Goal: Communication & Community: Answer question/provide support

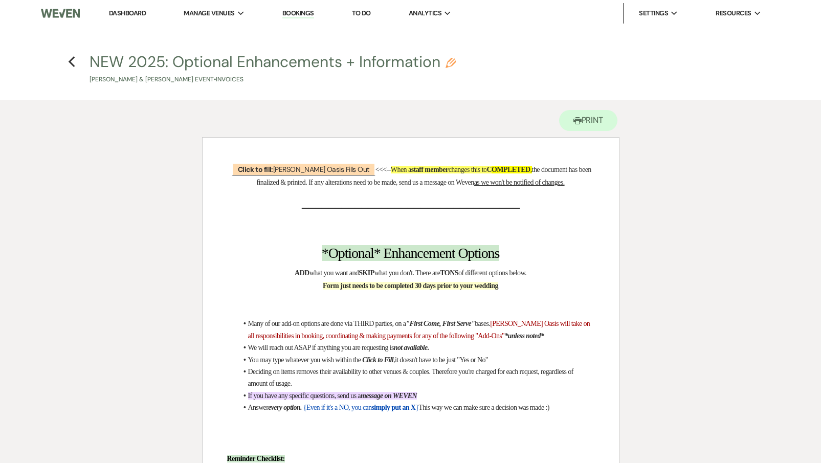
click at [128, 14] on link "Dashboard" at bounding box center [127, 13] width 37 height 9
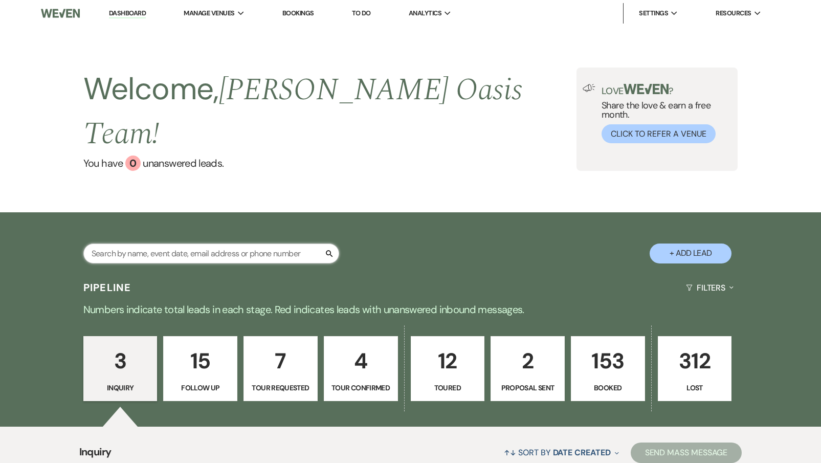
click at [260, 243] on input "text" at bounding box center [211, 253] width 256 height 20
type input "eri"
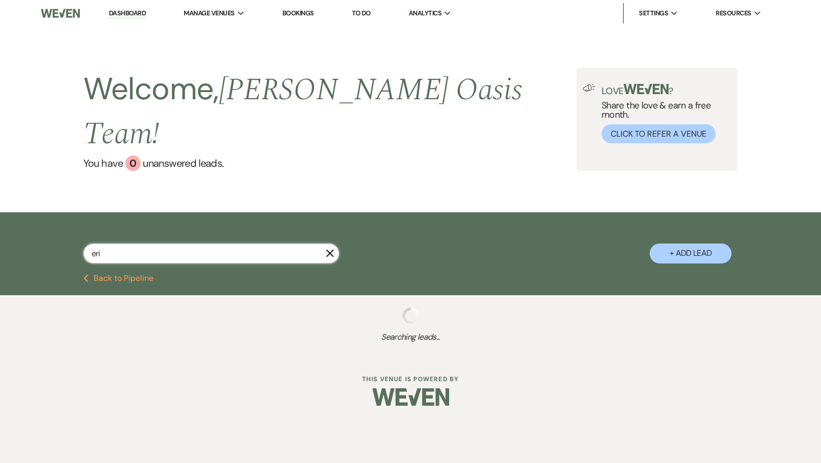
select select "6"
select select "8"
select select "4"
select select "8"
select select "2"
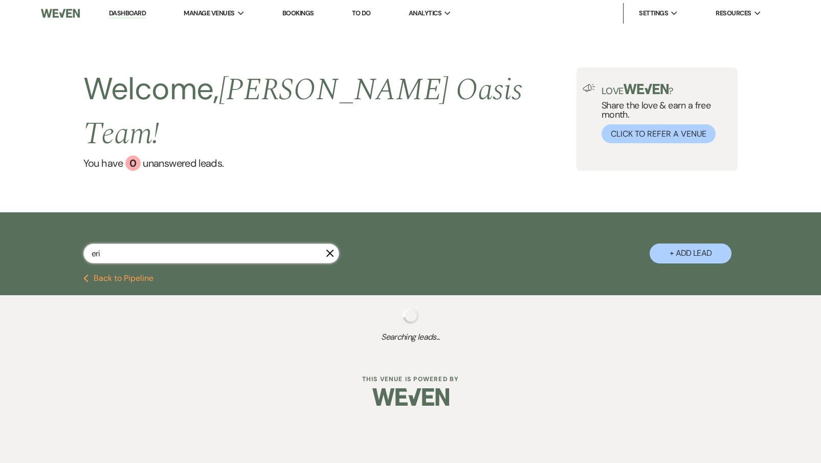
select select "9"
select select "8"
select select "1"
select select "8"
select select "5"
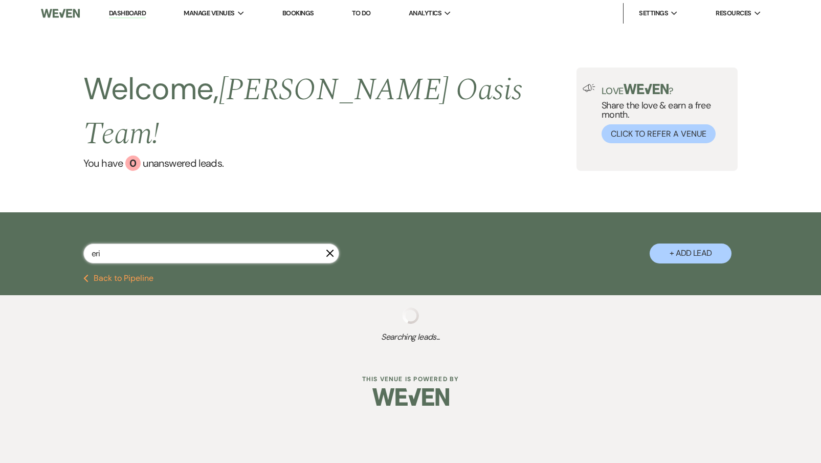
select select "8"
select select "2"
select select "8"
select select "2"
select select "8"
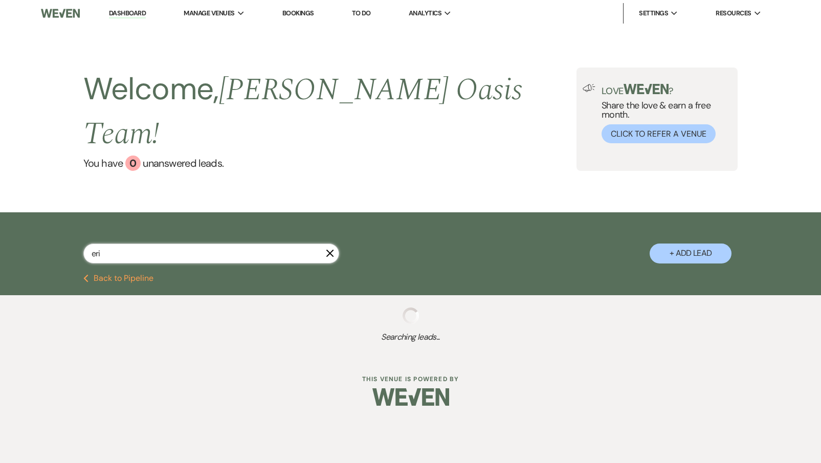
select select "5"
select select "8"
select select "2"
select select "8"
select select "1"
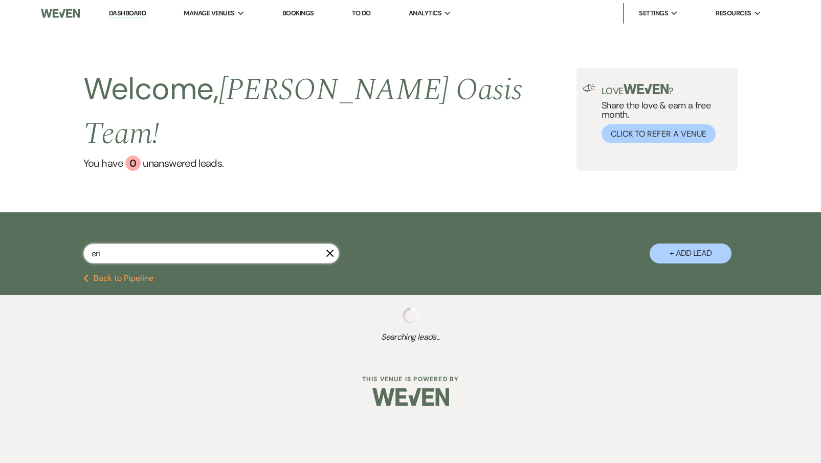
select select "8"
select select "1"
select select "8"
select select "5"
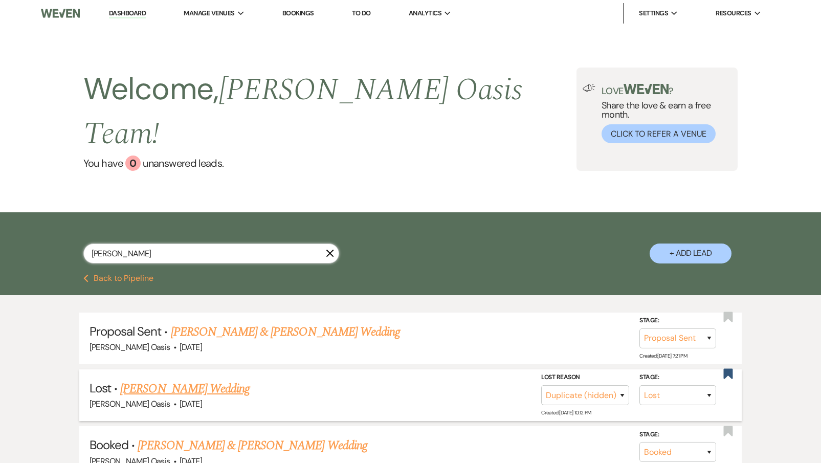
type input "[PERSON_NAME]"
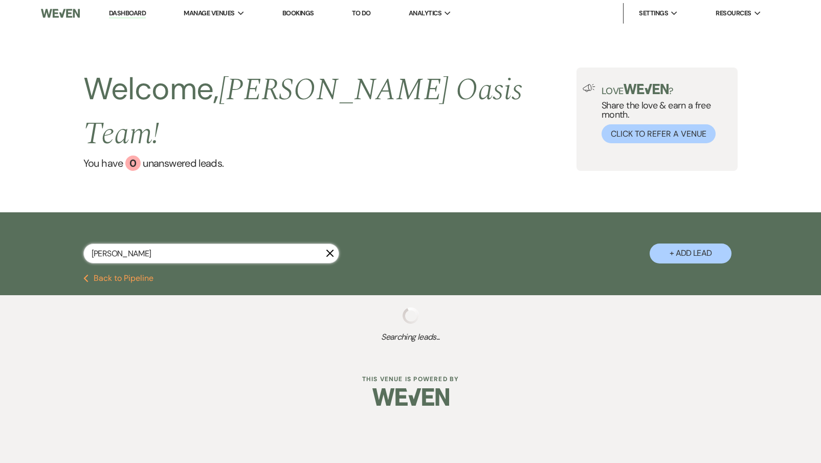
select select "8"
select select "5"
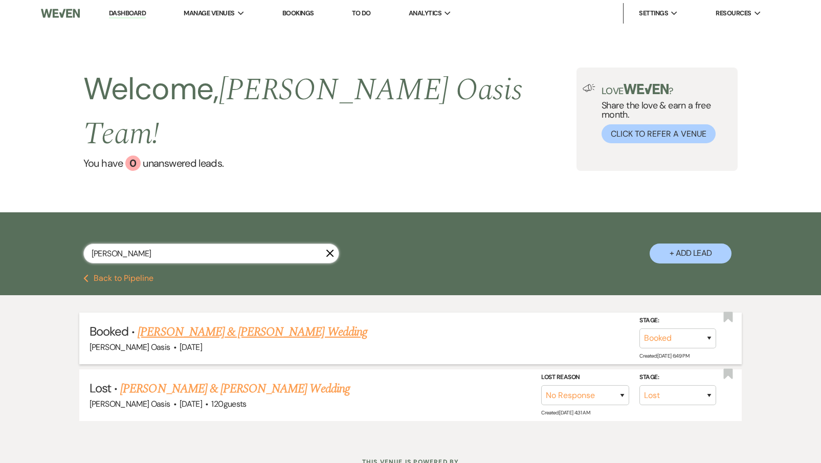
type input "[PERSON_NAME]"
click at [224, 323] on link "[PERSON_NAME] & [PERSON_NAME] Wedding" at bounding box center [252, 332] width 229 height 18
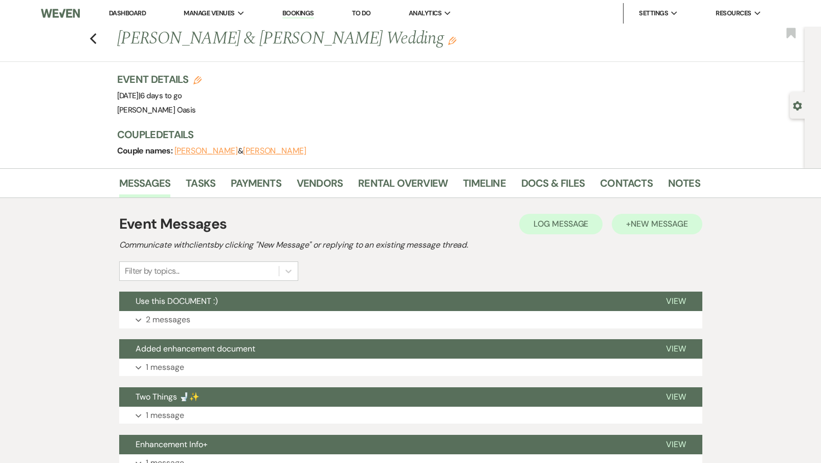
click at [645, 229] on button "+ New Message" at bounding box center [657, 224] width 90 height 20
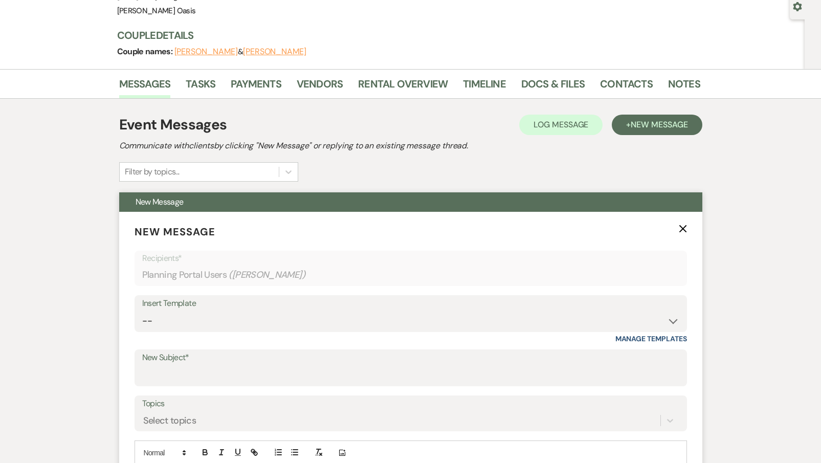
scroll to position [104, 0]
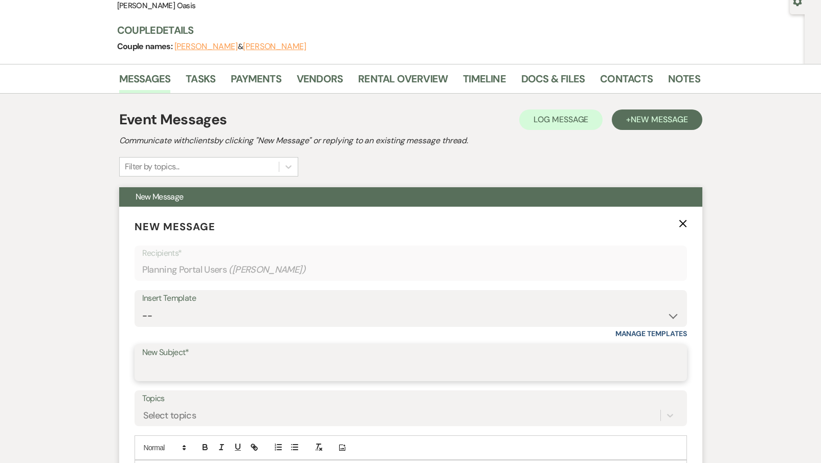
click at [206, 360] on input "New Subject*" at bounding box center [410, 370] width 537 height 20
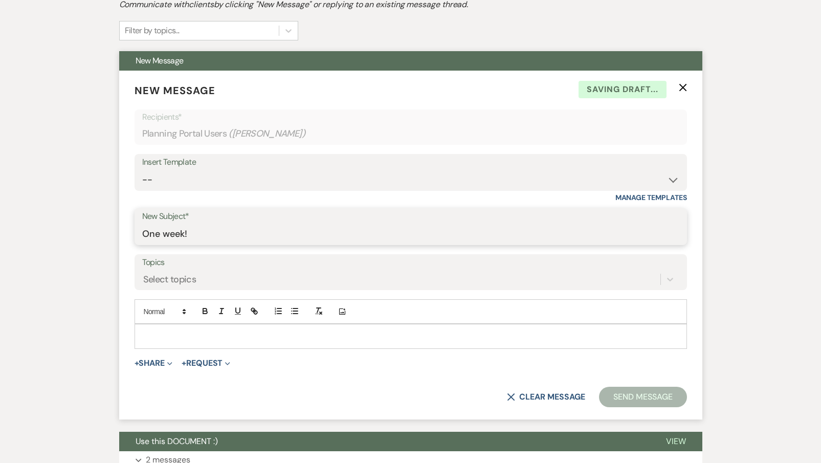
scroll to position [247, 0]
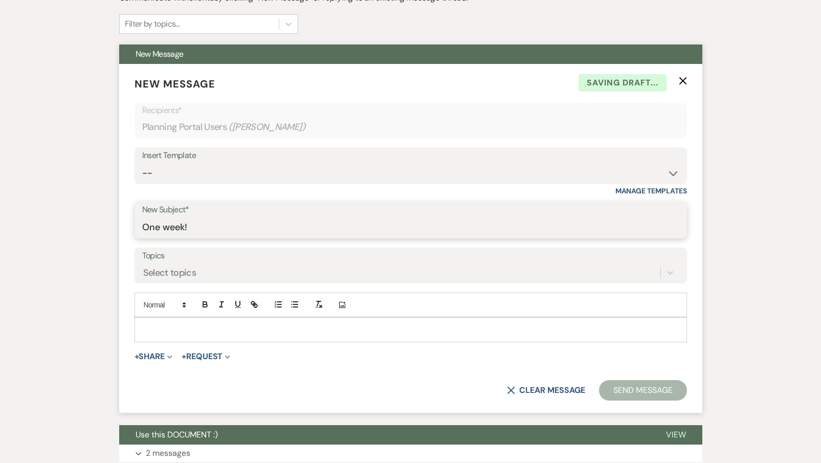
type input "One week!"
click at [225, 325] on p at bounding box center [411, 329] width 536 height 11
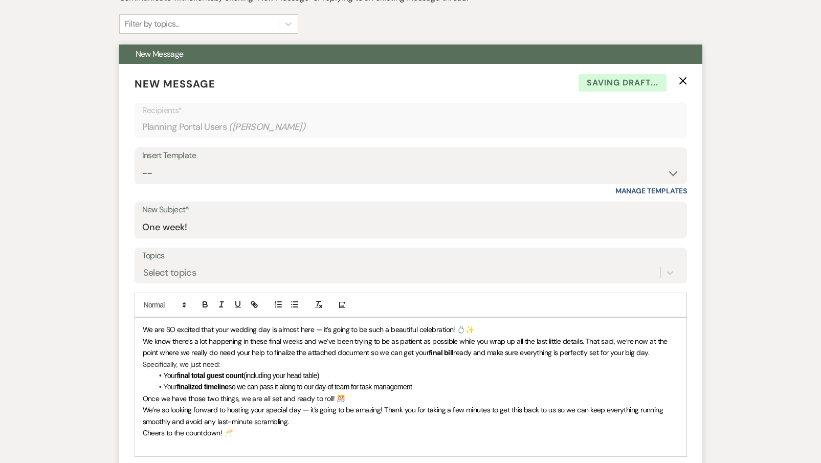
click at [143, 327] on span "We are SO excited that your wedding day is almost here — it’s going to be such …" at bounding box center [308, 329] width 331 height 9
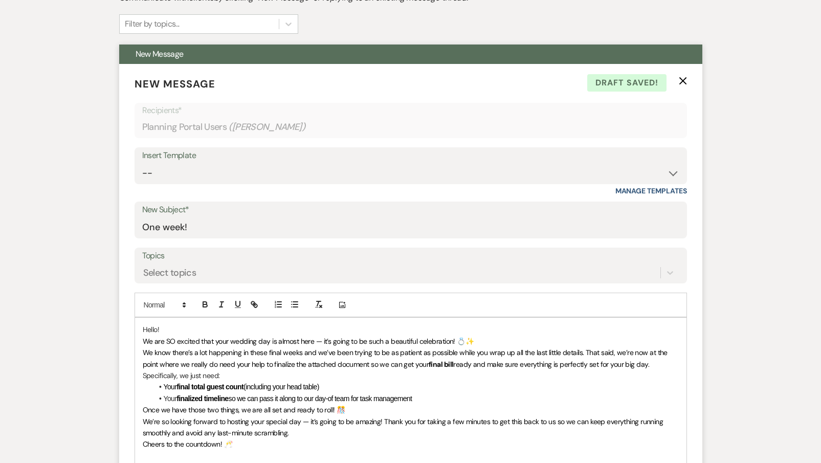
click at [527, 338] on p "We are SO excited that your wedding day is almost here — it’s going to be such …" at bounding box center [411, 341] width 536 height 11
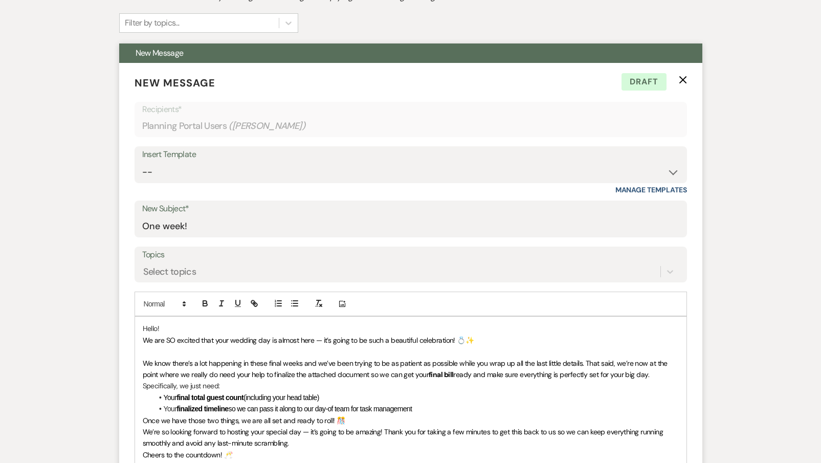
scroll to position [248, 0]
drag, startPoint x: 470, startPoint y: 362, endPoint x: 317, endPoint y: 358, distance: 152.5
click at [317, 359] on span "We know there’s a lot happening in these final weeks and we’ve been trying to b…" at bounding box center [406, 369] width 527 height 20
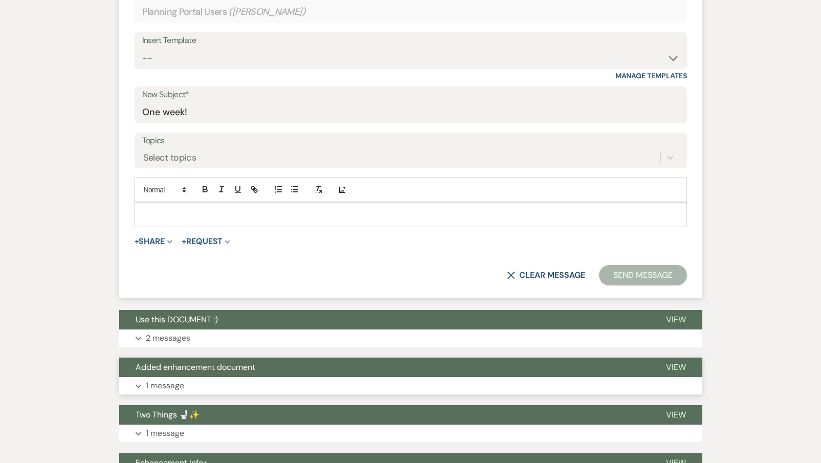
scroll to position [363, 0]
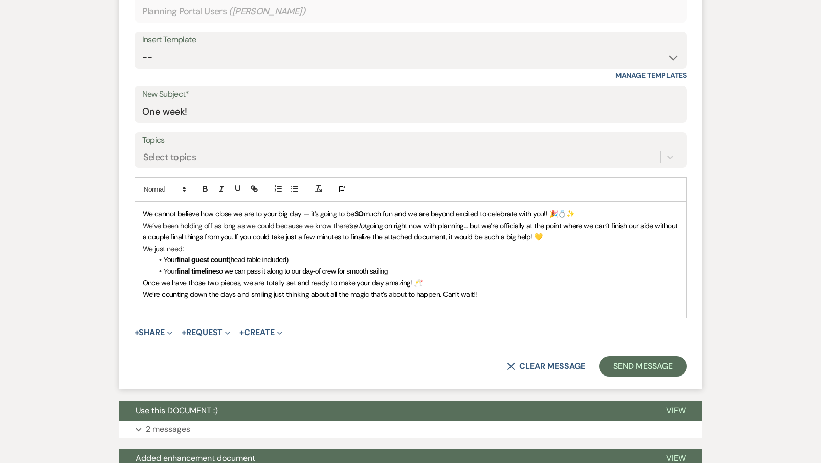
click at [144, 211] on span "We cannot believe how close we are to your big day — it’s going to be" at bounding box center [249, 213] width 212 height 9
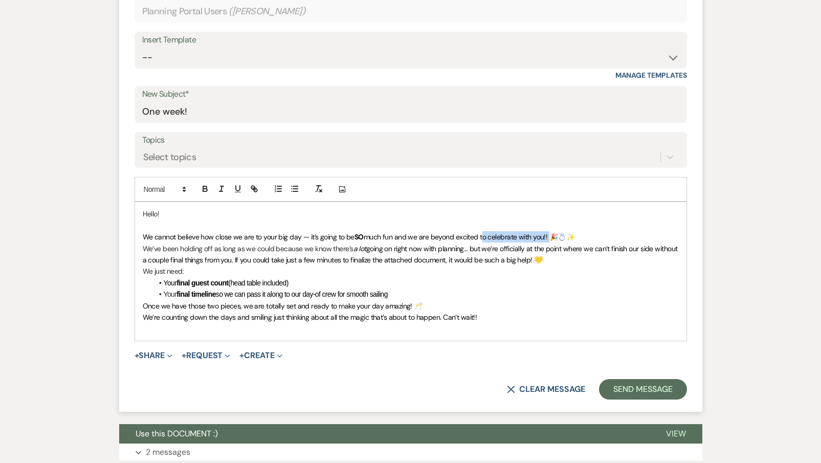
drag, startPoint x: 546, startPoint y: 234, endPoint x: 480, endPoint y: 231, distance: 66.0
click at [480, 232] on span "much fun and we are beyond excited to celebrate with you!! 🎉💍✨" at bounding box center [469, 236] width 211 height 9
click at [593, 232] on p "We cannot believe how close we are to your big day — it’s going to be SO much f…" at bounding box center [411, 236] width 536 height 11
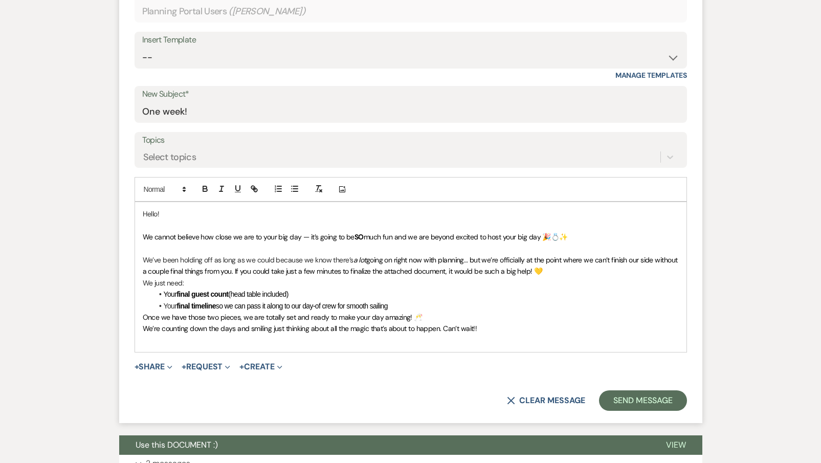
click at [343, 302] on span "so we can pass it along to our day-of crew for smooth sailing" at bounding box center [302, 306] width 172 height 8
click at [556, 270] on p "We’ve been holding off as long as we could because we know there’s a lot going …" at bounding box center [411, 265] width 536 height 23
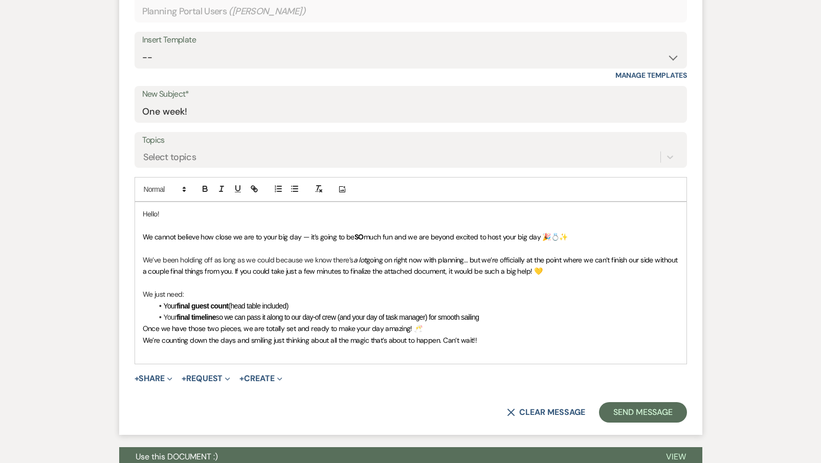
click at [309, 301] on li "Your final guest count (head table included)" at bounding box center [416, 305] width 526 height 11
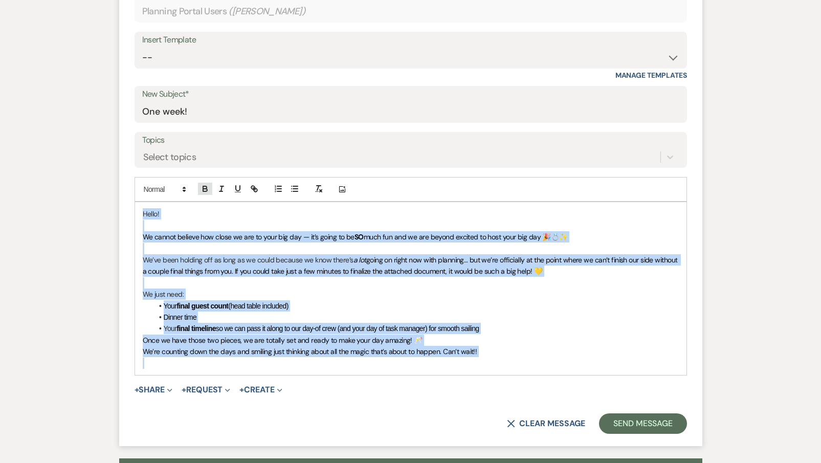
click at [212, 193] on button "button" at bounding box center [205, 189] width 14 height 12
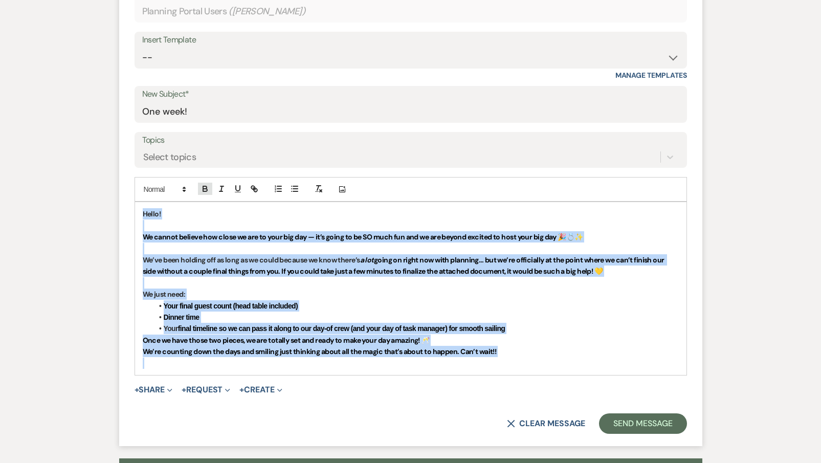
click at [212, 192] on button "button" at bounding box center [205, 189] width 14 height 12
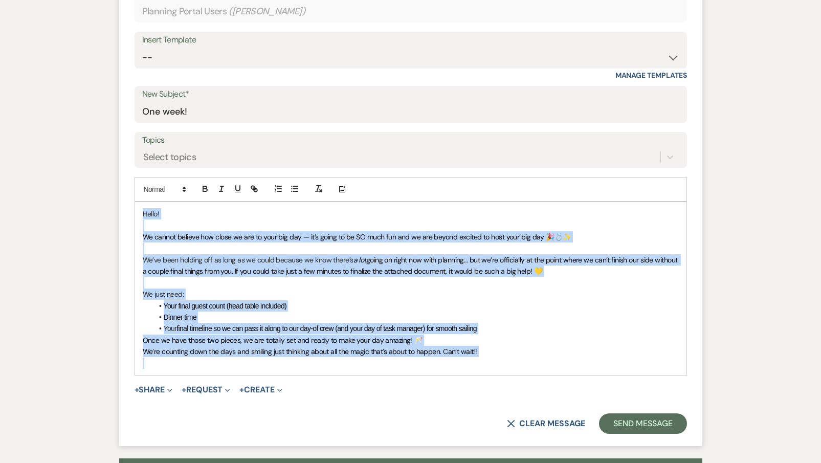
click at [189, 323] on li "Your final timeline so we can pass it along to our day-of crew (and your day of…" at bounding box center [416, 328] width 526 height 11
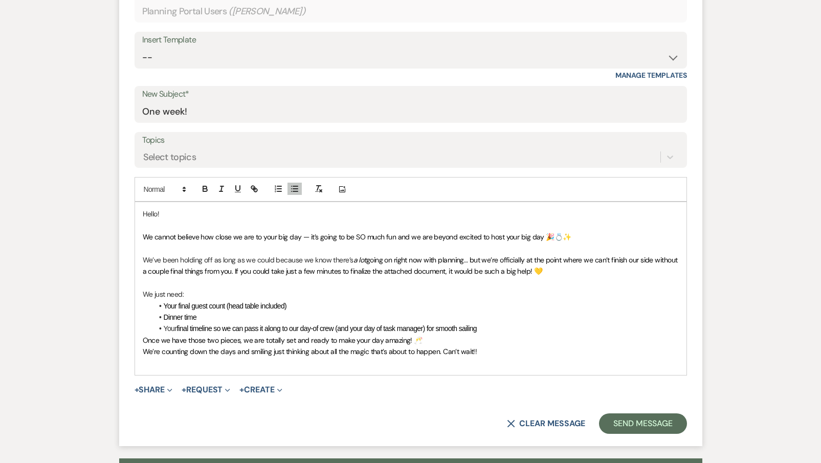
click at [507, 323] on li "Your final timeline so we can pass it along to our day-of crew (and your day of…" at bounding box center [416, 328] width 526 height 11
click at [500, 326] on li "Your final timeline so we can pass it along to our day-of crew (and your day of…" at bounding box center [416, 328] width 526 height 11
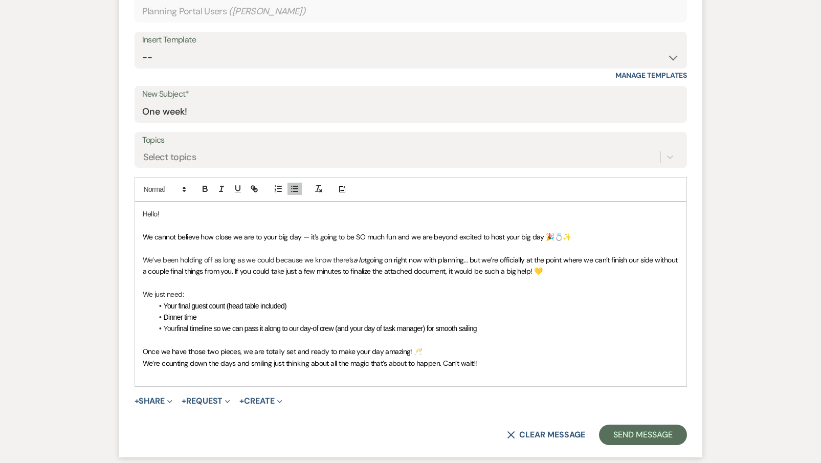
click at [207, 317] on li "Dinner time" at bounding box center [416, 316] width 526 height 11
click at [166, 288] on p "We just need:" at bounding box center [411, 293] width 536 height 11
click at [215, 347] on span "Once we have those two pieces, we are totally set and ready to make your day am…" at bounding box center [283, 351] width 280 height 9
click at [249, 347] on span "Once we have those few pieces, we are totally set and ready to make your day am…" at bounding box center [283, 351] width 280 height 9
drag, startPoint x: 409, startPoint y: 349, endPoint x: 380, endPoint y: 349, distance: 28.6
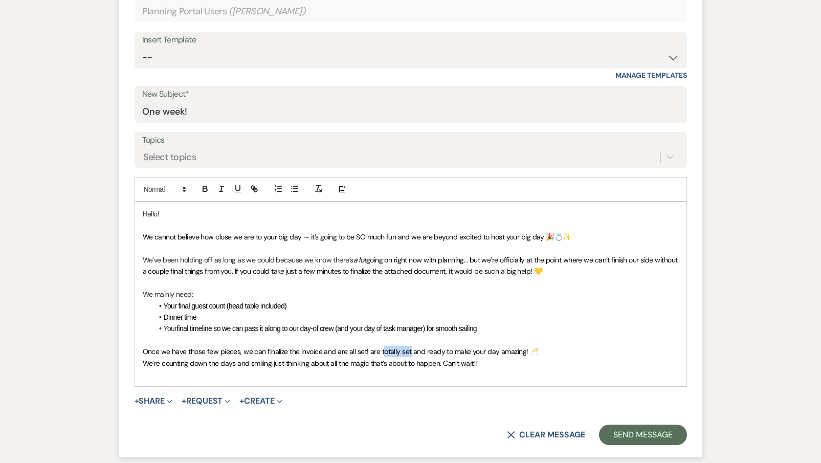
click at [380, 349] on span "Once we have those few pieces, we can finalize the invoice and are all set! are…" at bounding box center [341, 351] width 396 height 9
click at [186, 313] on span "Dinner time" at bounding box center [180, 317] width 33 height 8
click at [239, 312] on li "Dinner start time" at bounding box center [416, 316] width 526 height 11
click at [230, 302] on span "Your final guest count (head table included)" at bounding box center [225, 306] width 123 height 8
click at [305, 305] on li "Your final guest count, head table included)" at bounding box center [416, 305] width 526 height 11
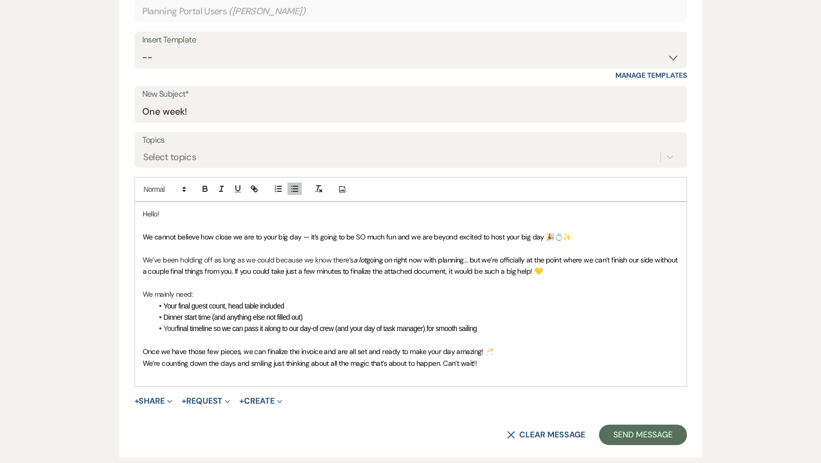
drag, startPoint x: 310, startPoint y: 316, endPoint x: 213, endPoint y: 316, distance: 97.2
click at [213, 316] on li "Dinner start time (and anything else not filled out)" at bounding box center [416, 316] width 526 height 11
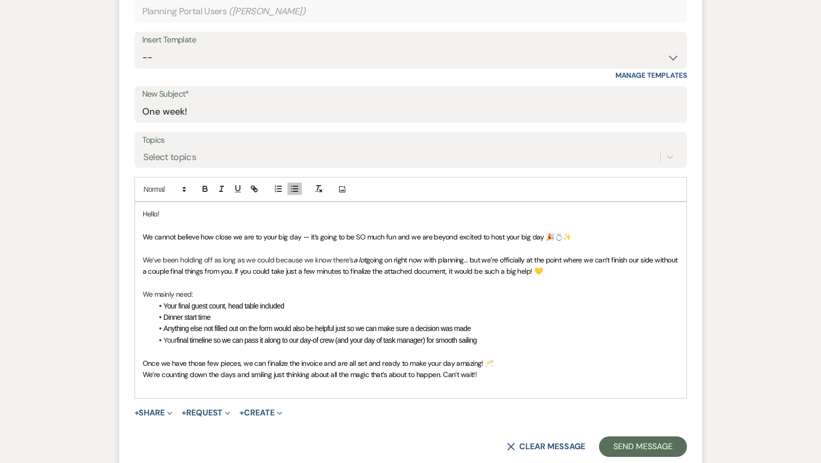
click at [285, 359] on span "Once we have those few pieces, we can finalize the invoice and are all set and …" at bounding box center [318, 363] width 351 height 9
click at [355, 359] on span "Once we have those few pieces, we can finalize & send out the invoice and are a…" at bounding box center [336, 363] width 386 height 9
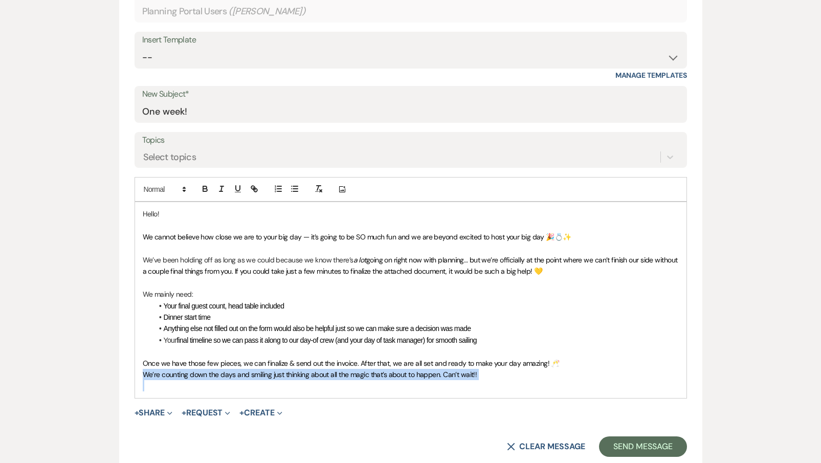
drag, startPoint x: 477, startPoint y: 374, endPoint x: 118, endPoint y: 368, distance: 359.1
click at [118, 368] on div "Messages Tasks Payments Vendors Rental Overview Timeline Docs & Files Contacts …" at bounding box center [410, 408] width 821 height 1204
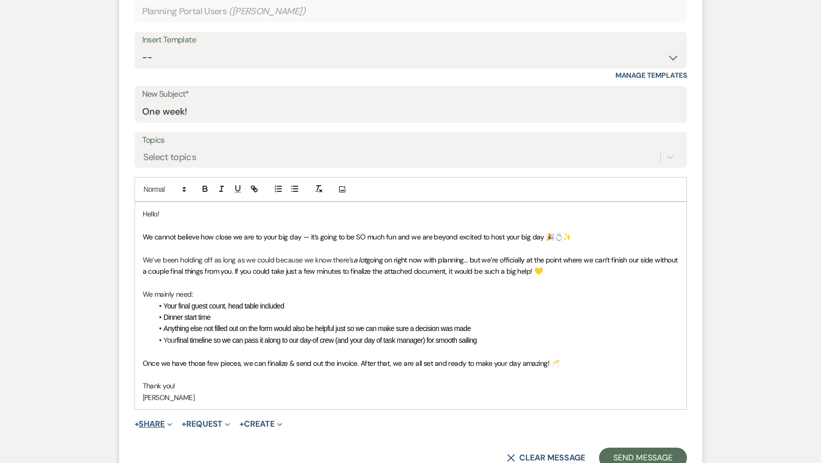
click at [166, 420] on button "+ Share Expand" at bounding box center [154, 424] width 38 height 8
click at [165, 439] on span "Doc Upload Documents" at bounding box center [176, 444] width 58 height 11
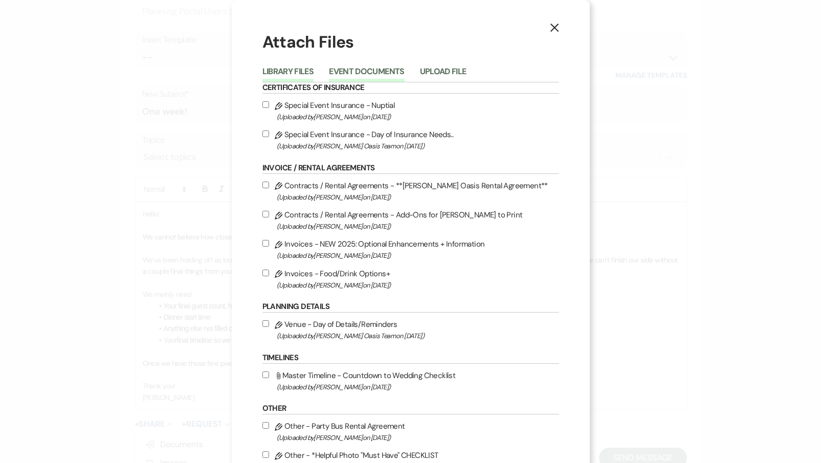
click at [378, 68] on button "Event Documents" at bounding box center [366, 75] width 75 height 14
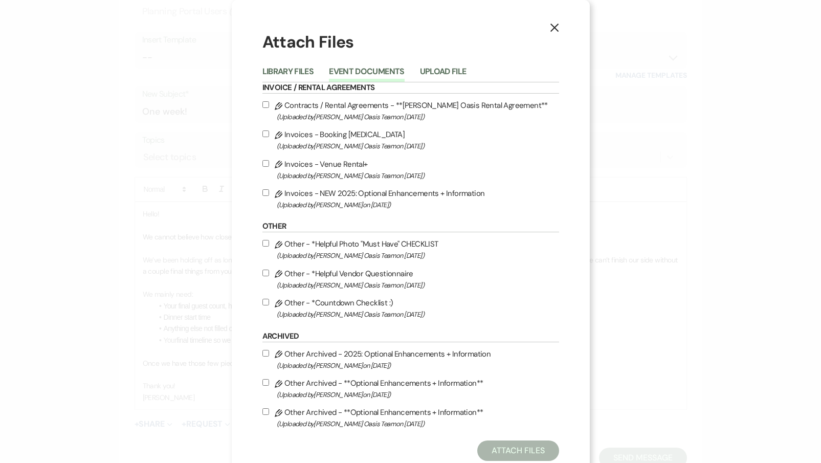
click at [298, 205] on span "(Uploaded by [PERSON_NAME] on [DATE] )" at bounding box center [418, 205] width 282 height 12
click at [269, 196] on input "Pencil Invoices - NEW 2025: Optional Enhancements + Information (Uploaded by [P…" at bounding box center [265, 192] width 7 height 7
checkbox input "true"
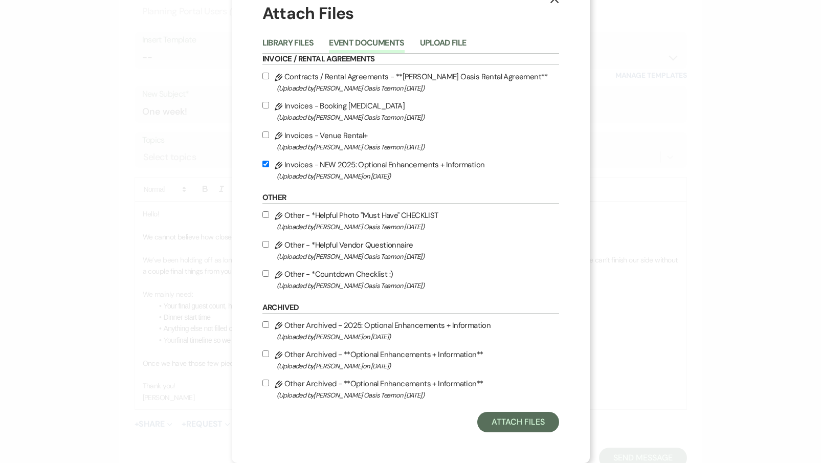
scroll to position [36, 0]
click at [522, 423] on button "Attach Files" at bounding box center [517, 422] width 81 height 20
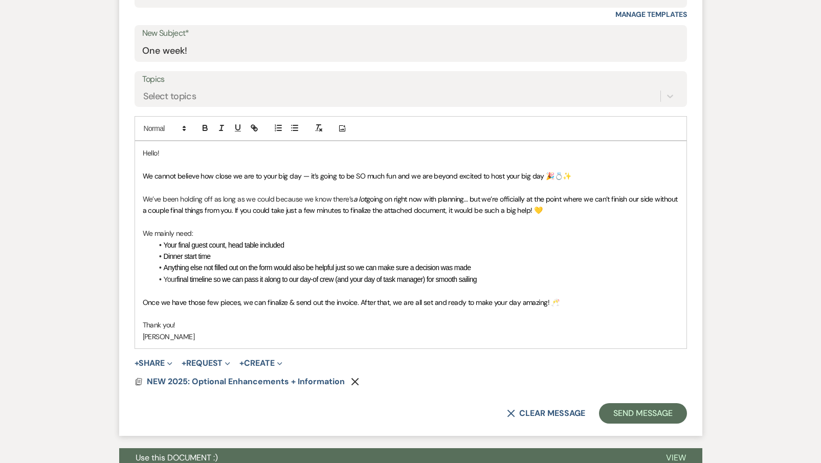
scroll to position [427, 0]
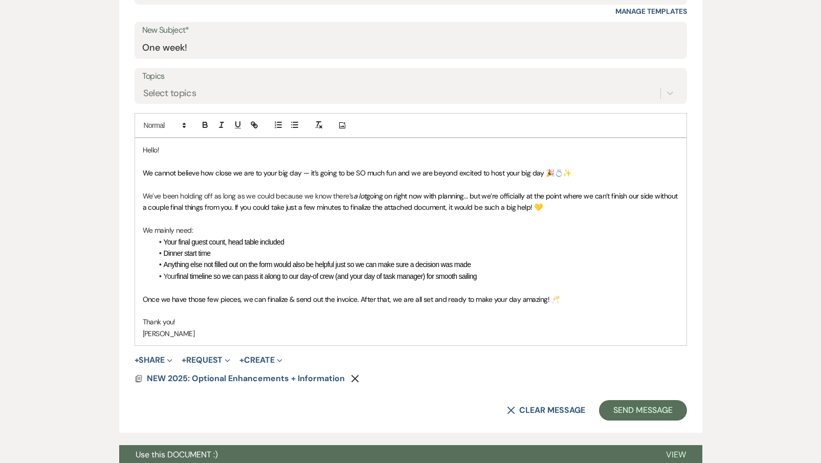
click at [206, 260] on span "Anything else not filled out on the form would also be helpful just so we can m…" at bounding box center [317, 264] width 307 height 8
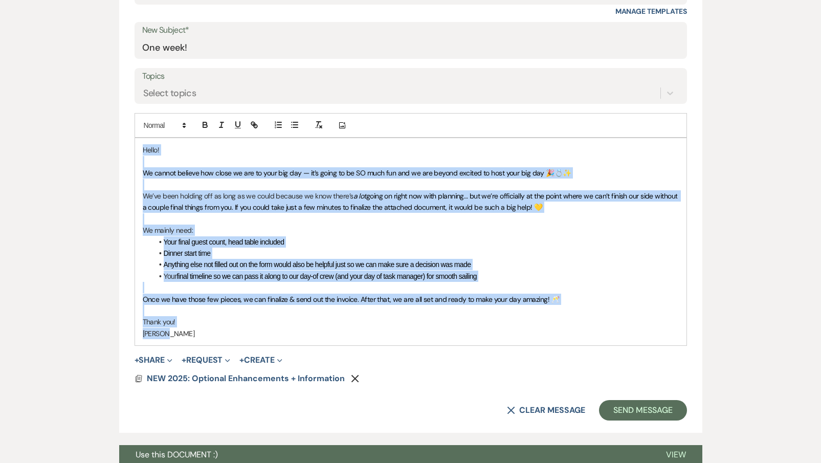
copy div "Hello! We cannot believe how close we are to your big day — it’s going to be SO…"
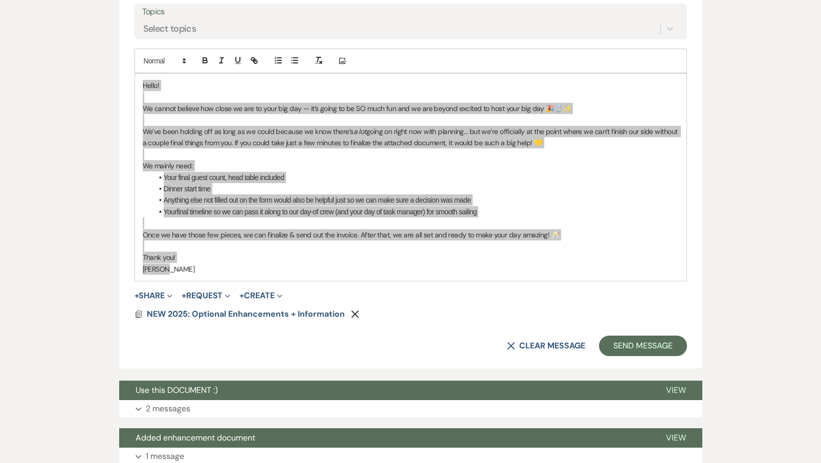
scroll to position [501, 0]
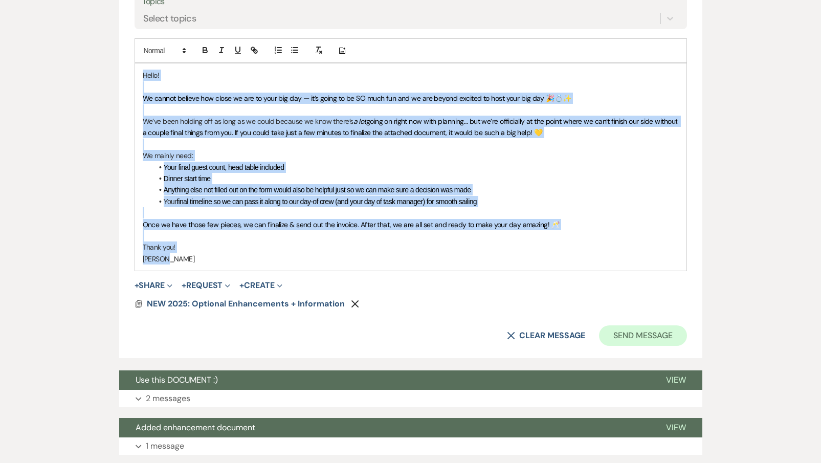
click at [664, 330] on button "Send Message" at bounding box center [642, 335] width 87 height 20
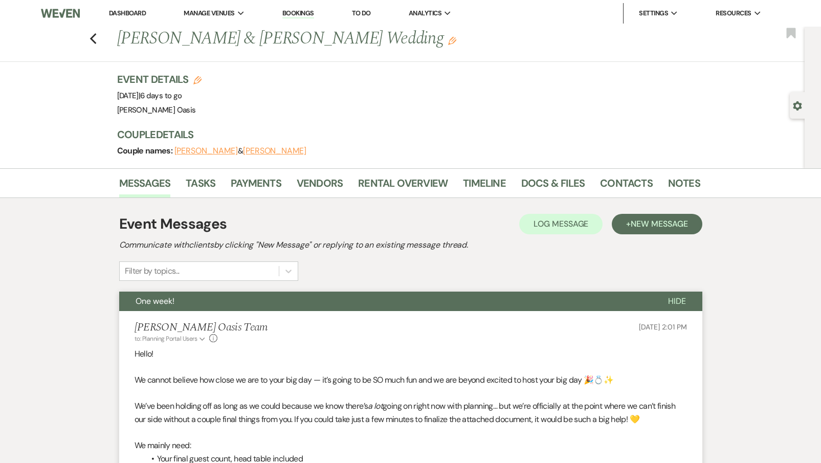
scroll to position [0, 0]
click at [330, 182] on link "Vendors" at bounding box center [320, 186] width 46 height 23
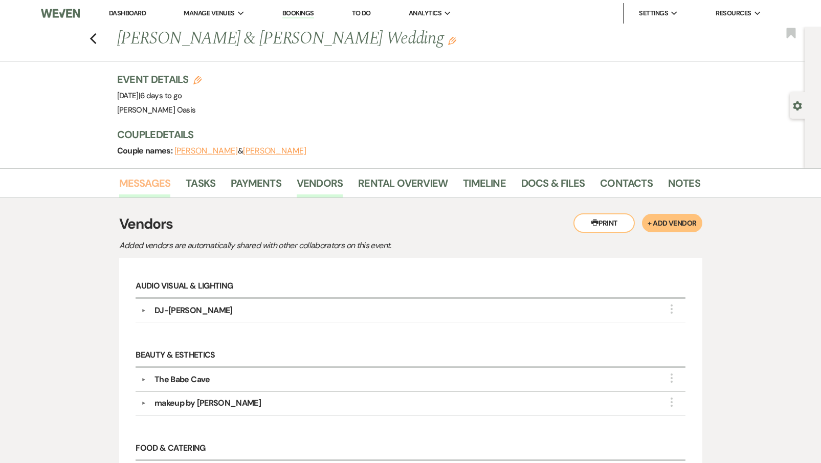
click at [128, 187] on link "Messages" at bounding box center [145, 186] width 52 height 23
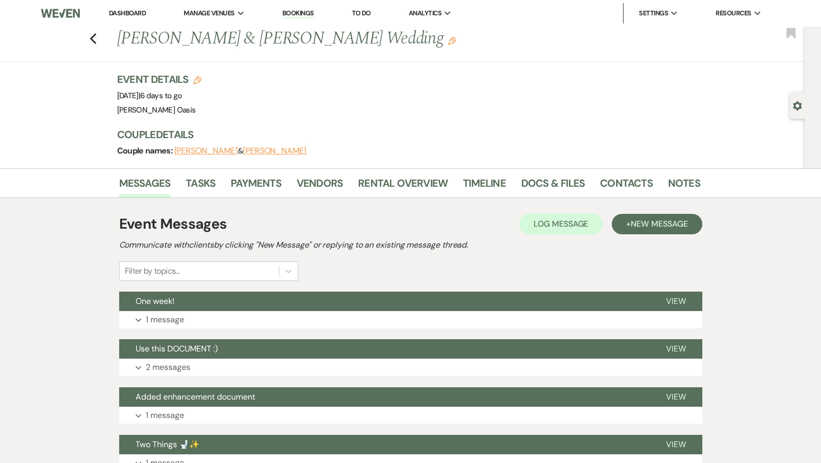
click at [516, 184] on li "Timeline" at bounding box center [492, 185] width 58 height 25
click at [525, 185] on link "Docs & Files" at bounding box center [552, 186] width 63 height 23
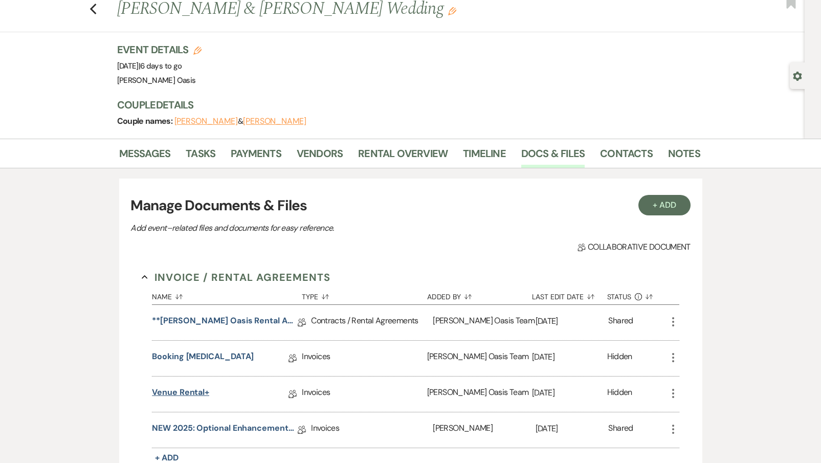
scroll to position [31, 0]
click at [180, 423] on link "NEW 2025: Optional Enhancements + Information" at bounding box center [225, 429] width 146 height 16
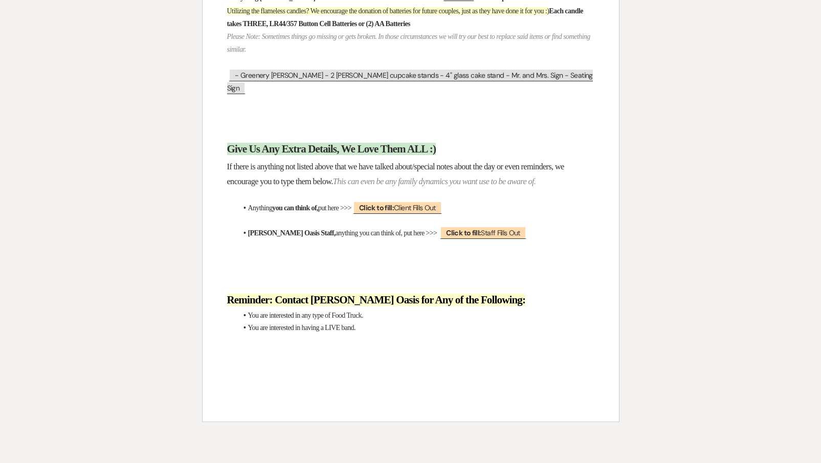
scroll to position [9637, 0]
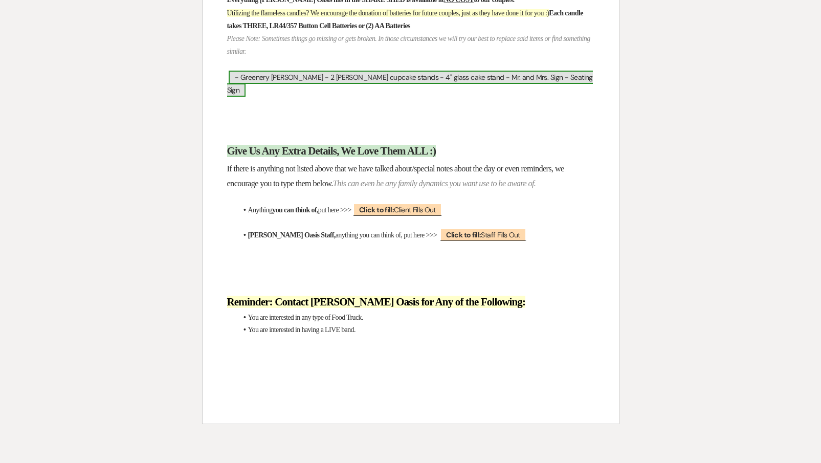
click at [489, 97] on span "- Greenery [PERSON_NAME] - 2 [PERSON_NAME] cupcake stands - 4" glass cake stand…" at bounding box center [410, 84] width 366 height 26
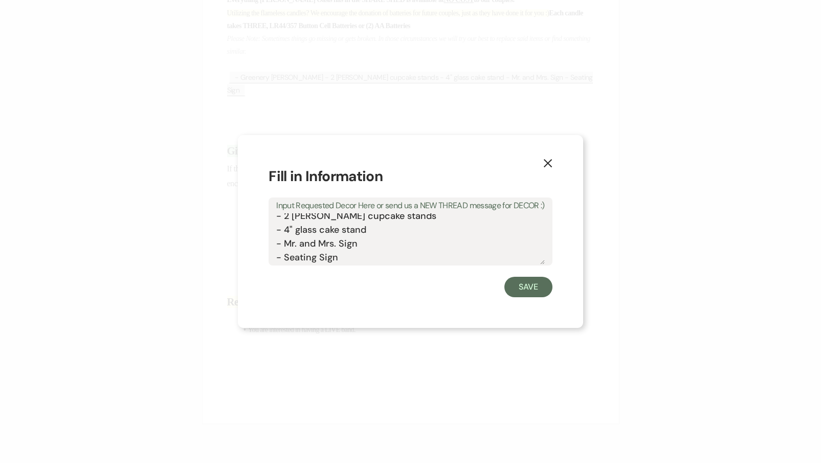
scroll to position [32, 0]
click at [549, 294] on button "Save" at bounding box center [528, 287] width 48 height 20
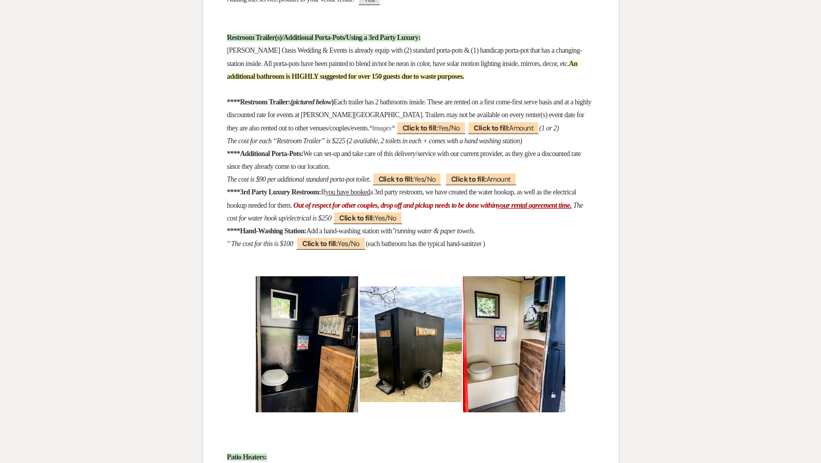
scroll to position [7097, 0]
